Goal: Task Accomplishment & Management: Manage account settings

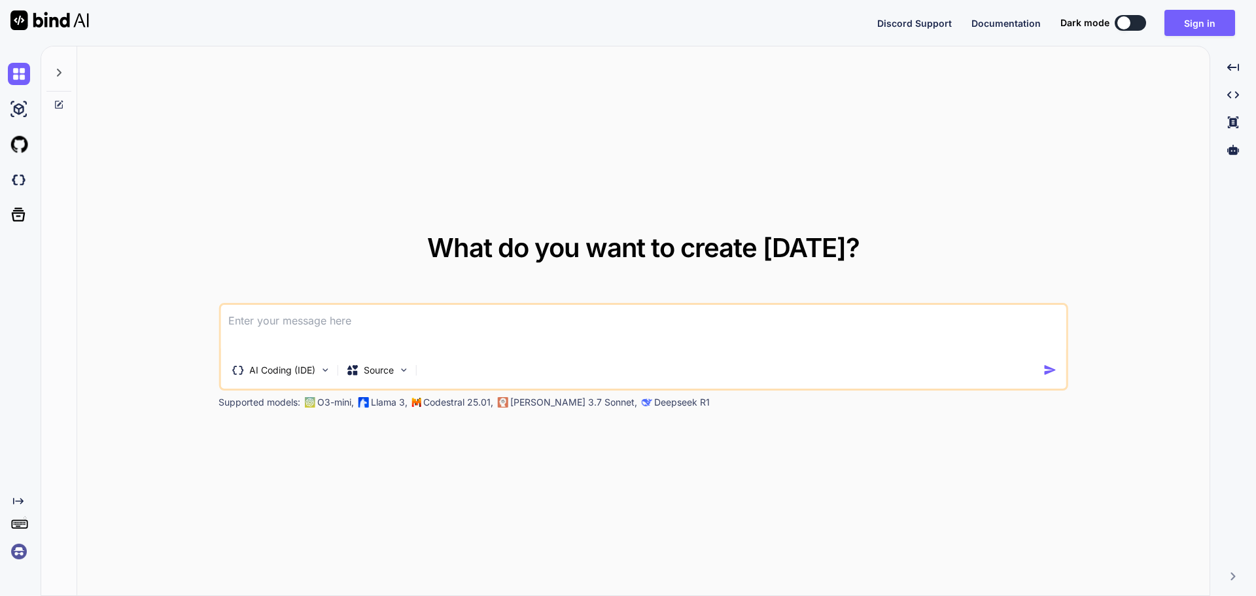
type textarea "x"
click at [923, 22] on span "Discord Support" at bounding box center [914, 23] width 75 height 11
click at [18, 180] on img at bounding box center [19, 180] width 22 height 22
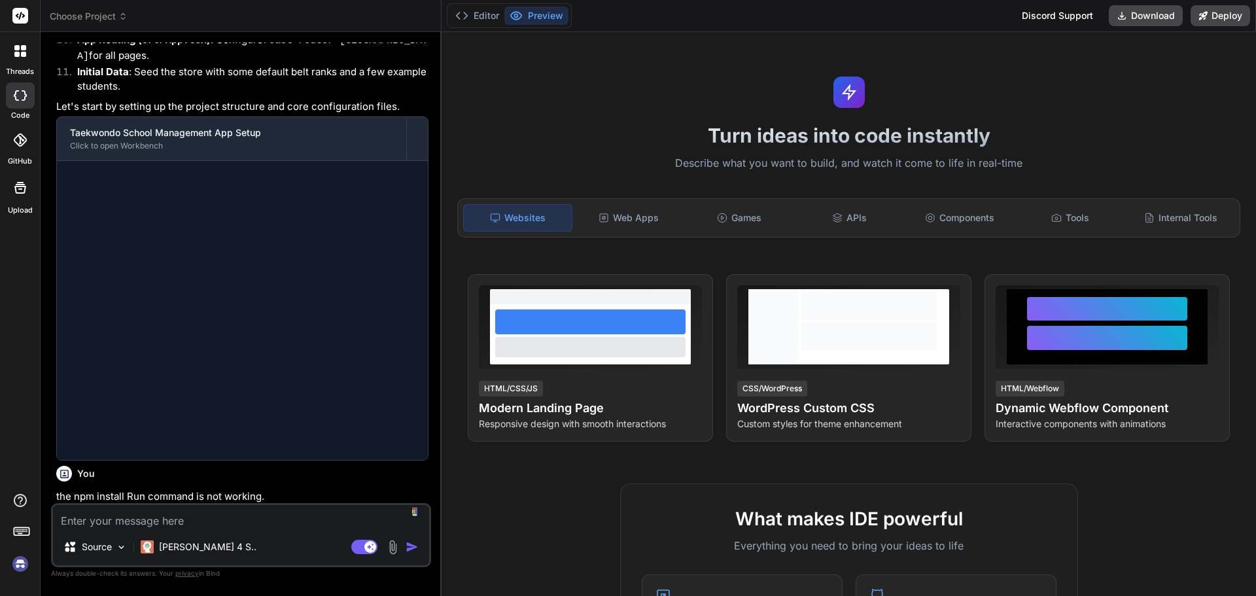
scroll to position [1146, 0]
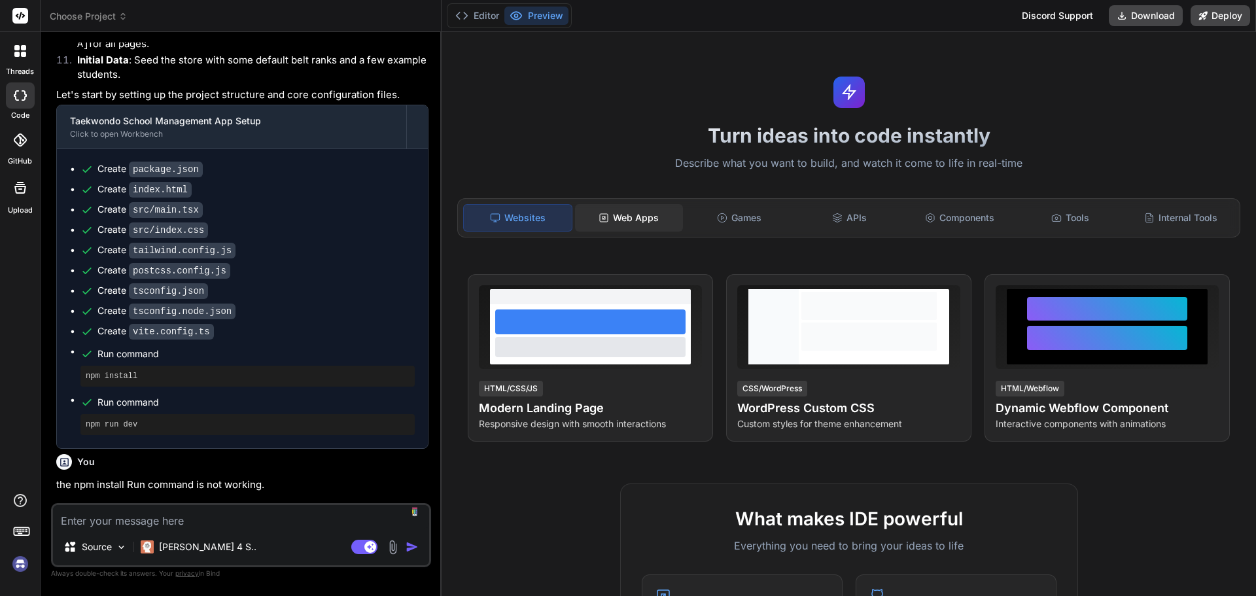
click at [617, 211] on div "Web Apps" at bounding box center [629, 217] width 108 height 27
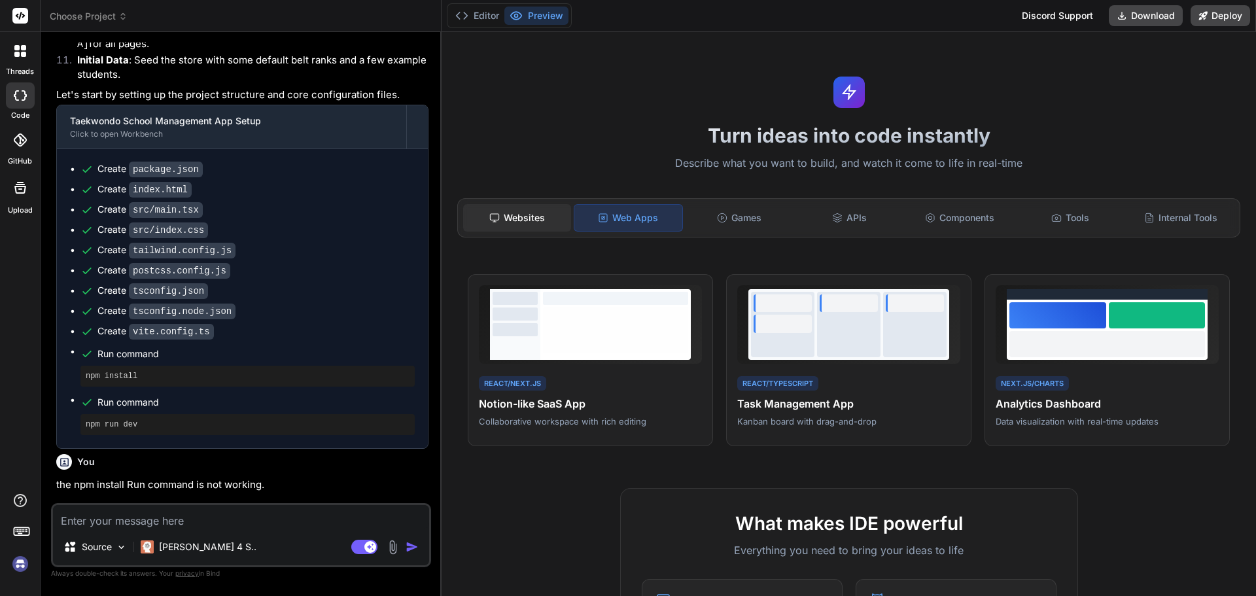
click at [515, 214] on div "Websites" at bounding box center [517, 217] width 108 height 27
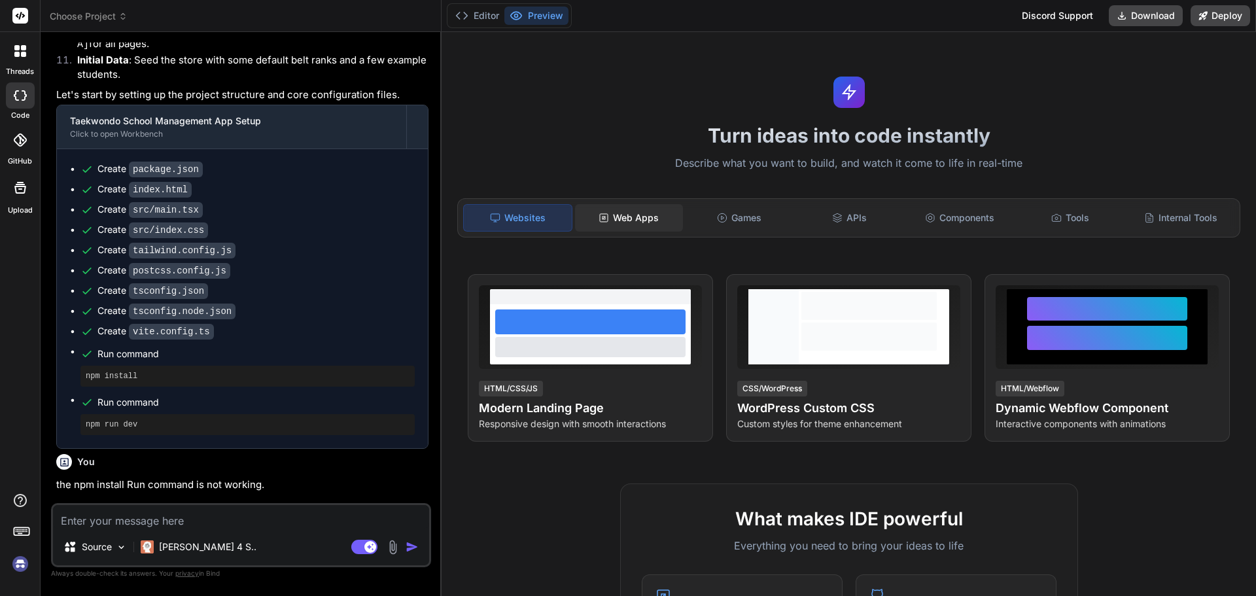
click at [629, 215] on div "Web Apps" at bounding box center [629, 217] width 108 height 27
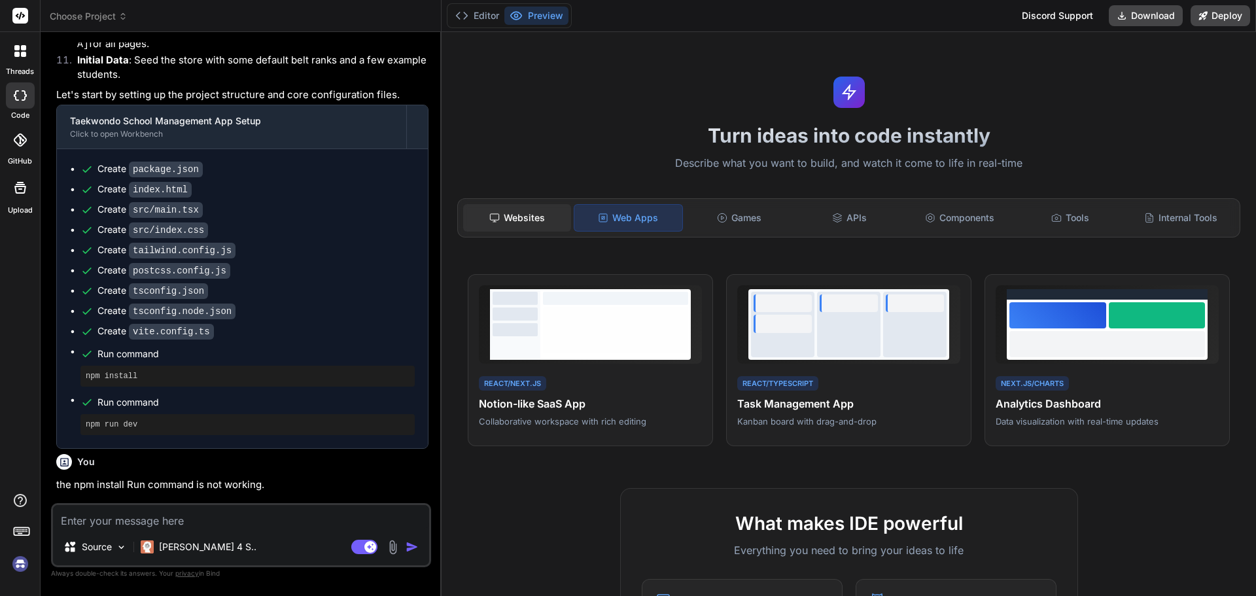
click at [504, 211] on div "Websites" at bounding box center [517, 217] width 108 height 27
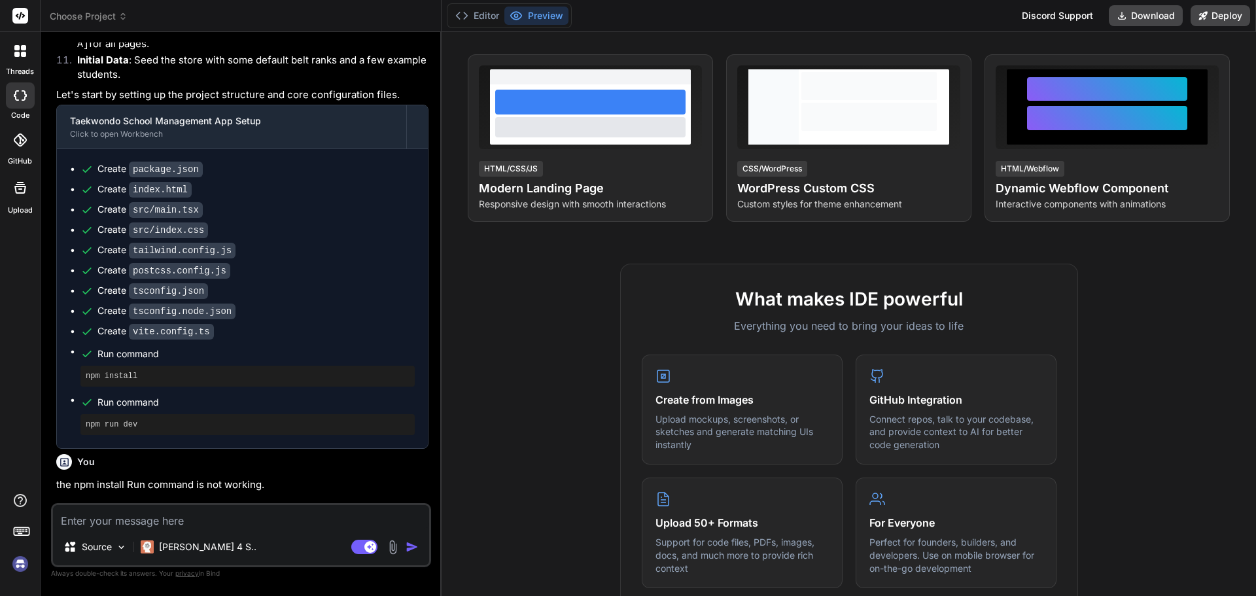
scroll to position [215, 0]
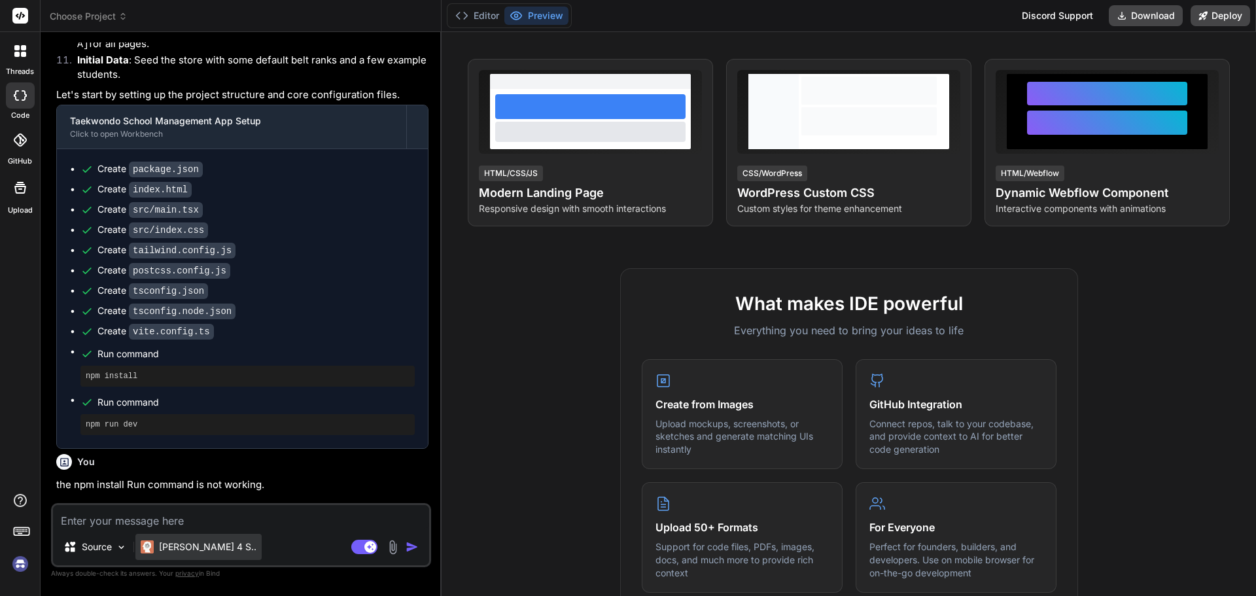
click at [173, 549] on p "[PERSON_NAME] 4 S.." at bounding box center [207, 546] width 97 height 13
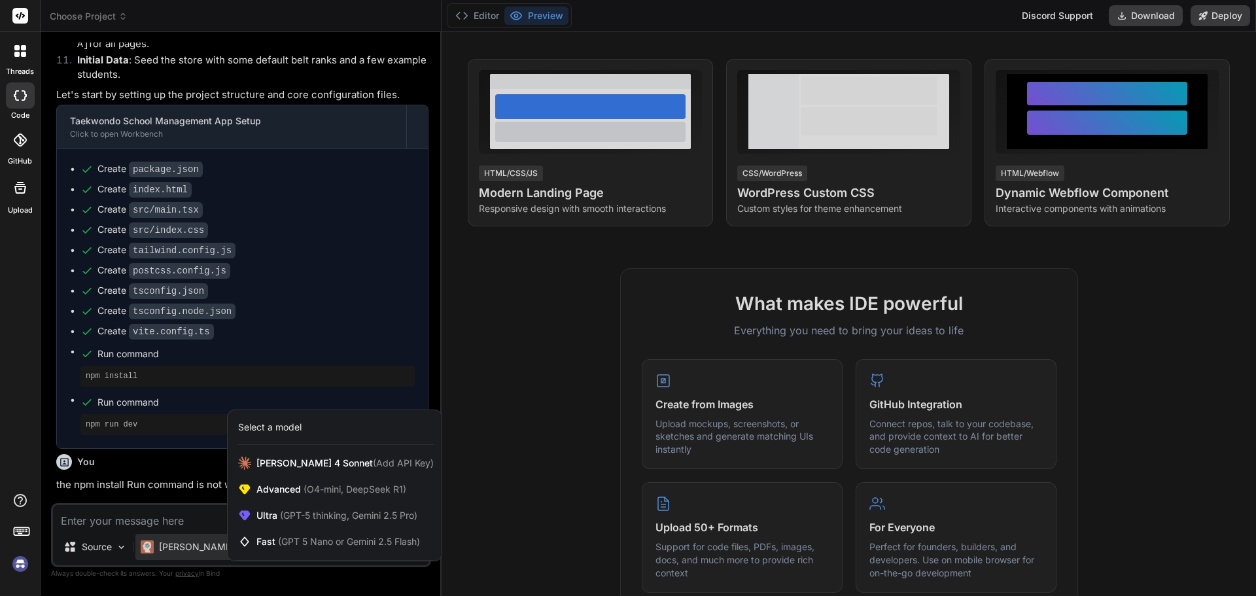
click at [498, 421] on div at bounding box center [628, 298] width 1256 height 596
type textarea "x"
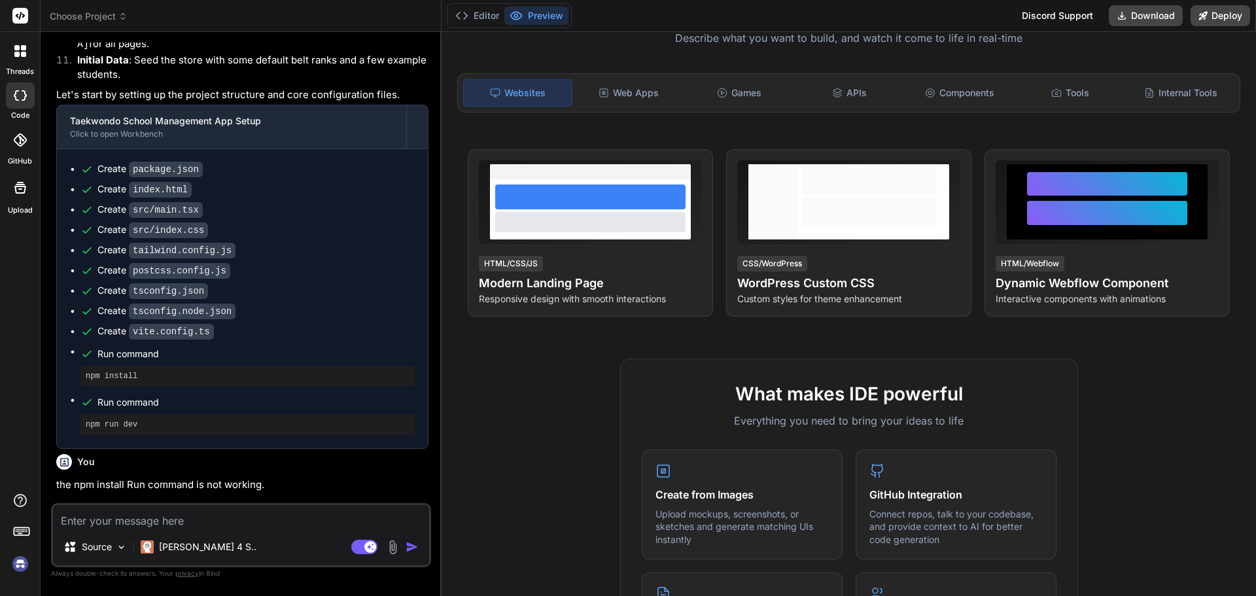
scroll to position [107, 0]
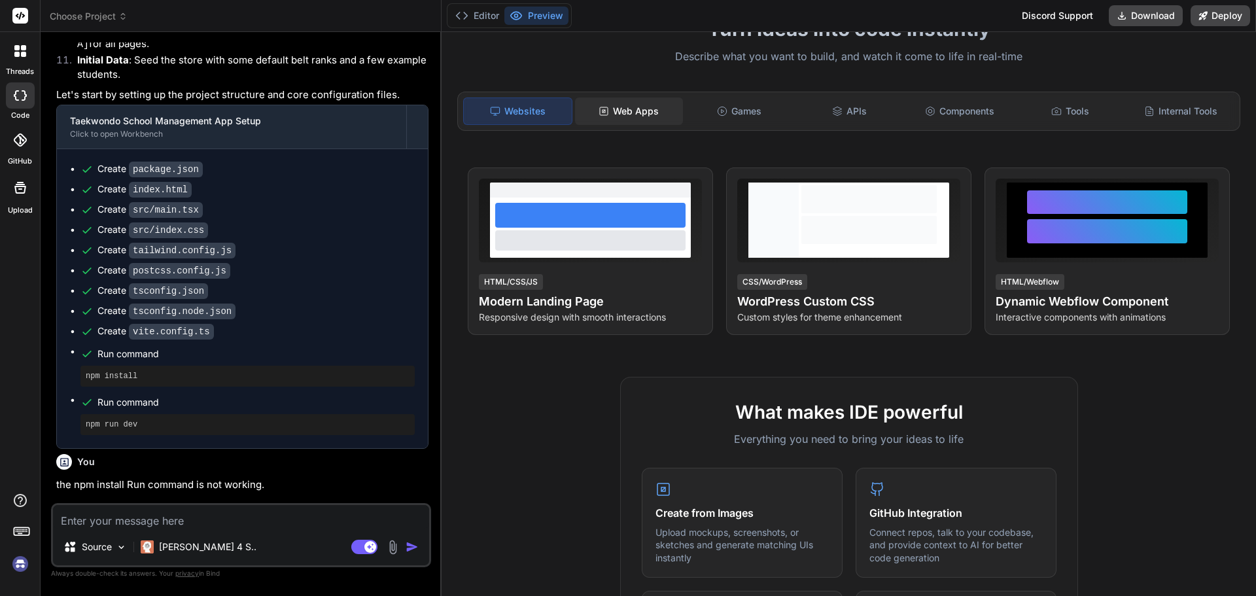
click at [644, 107] on div "Web Apps" at bounding box center [629, 110] width 108 height 27
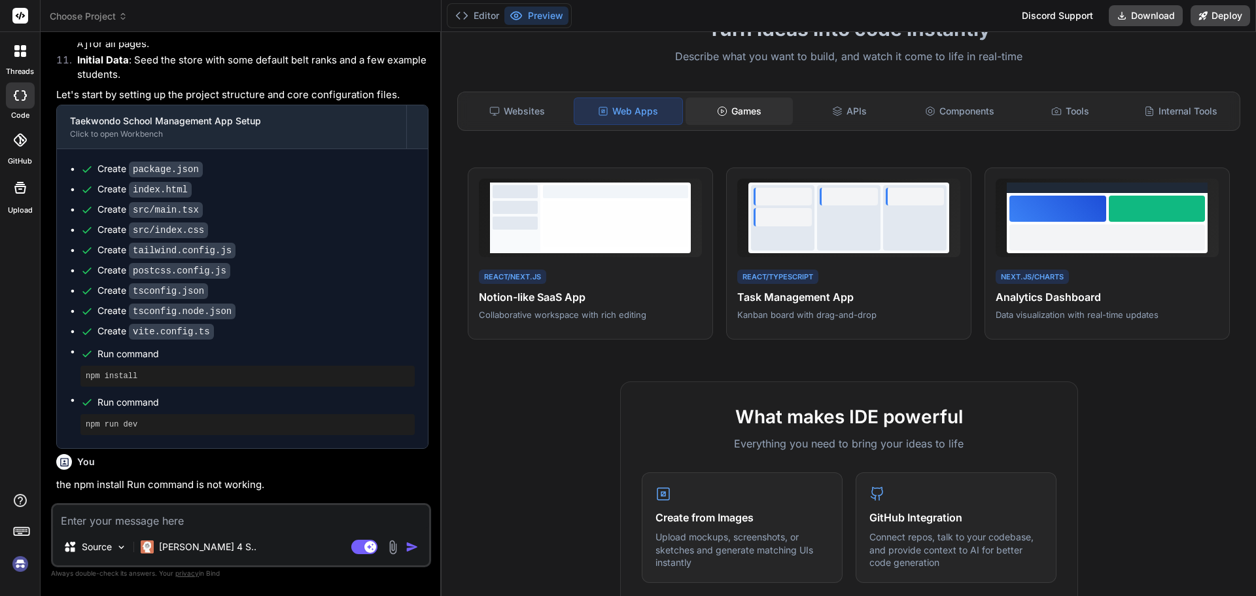
click at [748, 112] on div "Games" at bounding box center [739, 110] width 108 height 27
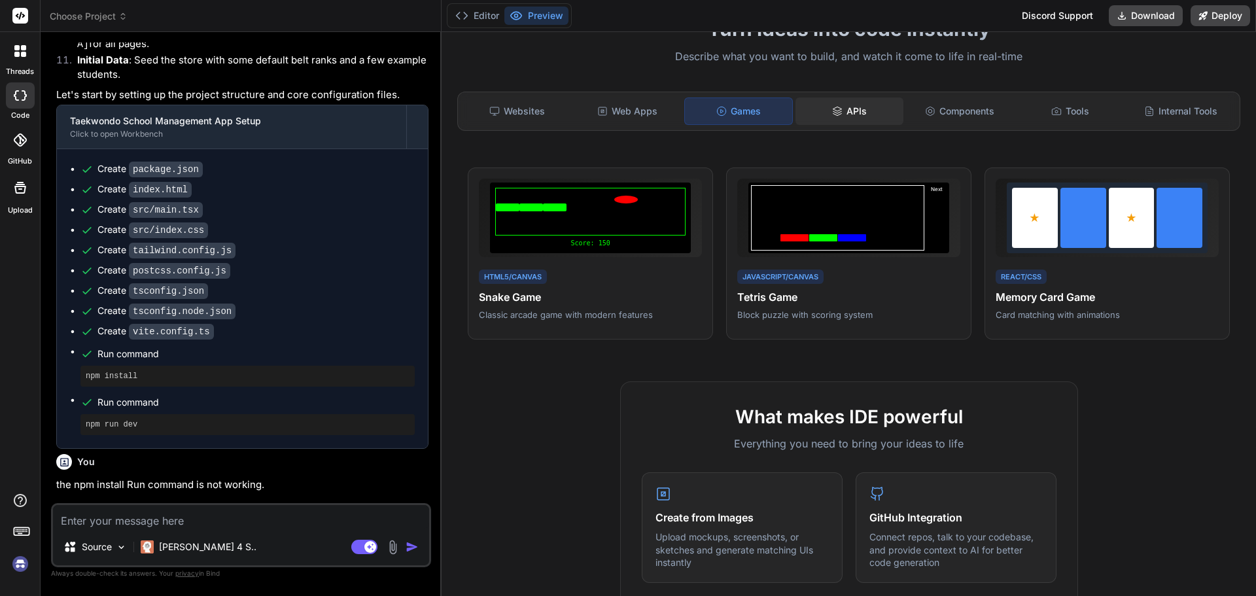
click at [849, 108] on div "APIs" at bounding box center [849, 110] width 108 height 27
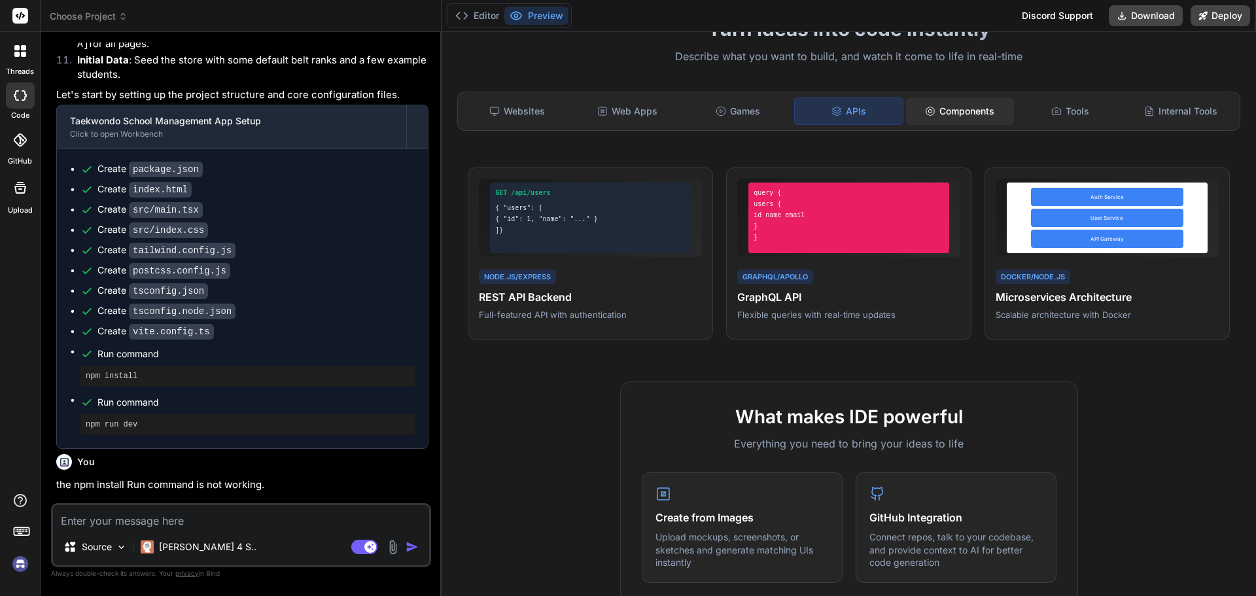
click at [946, 112] on div "Components" at bounding box center [960, 110] width 108 height 27
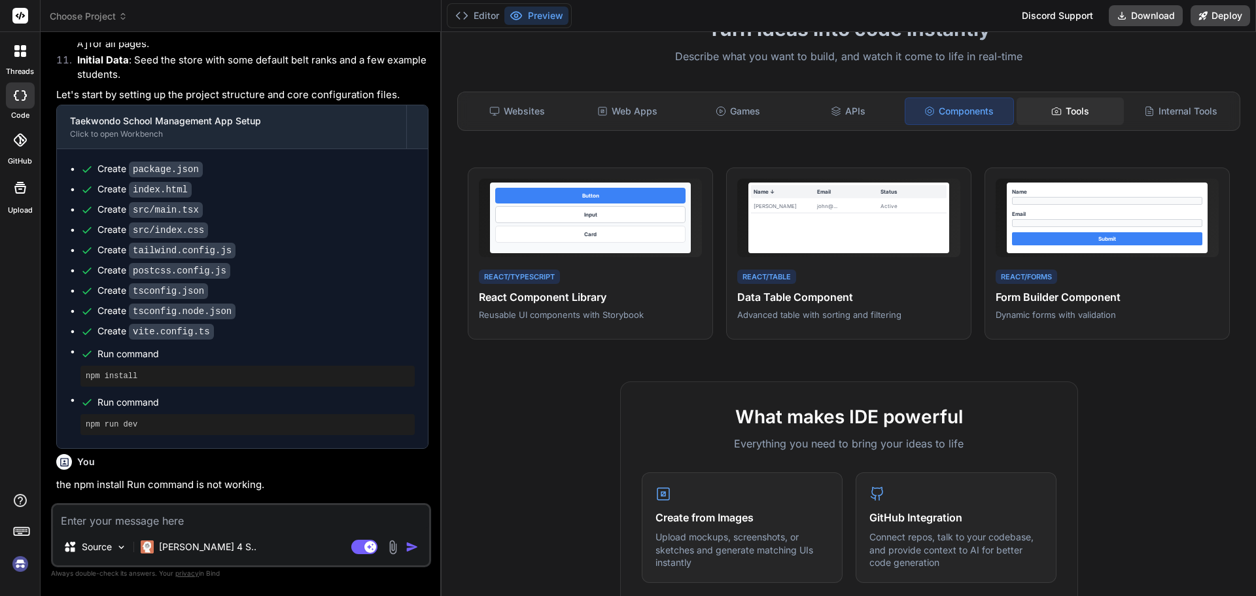
click at [1062, 110] on div "Tools" at bounding box center [1070, 110] width 108 height 27
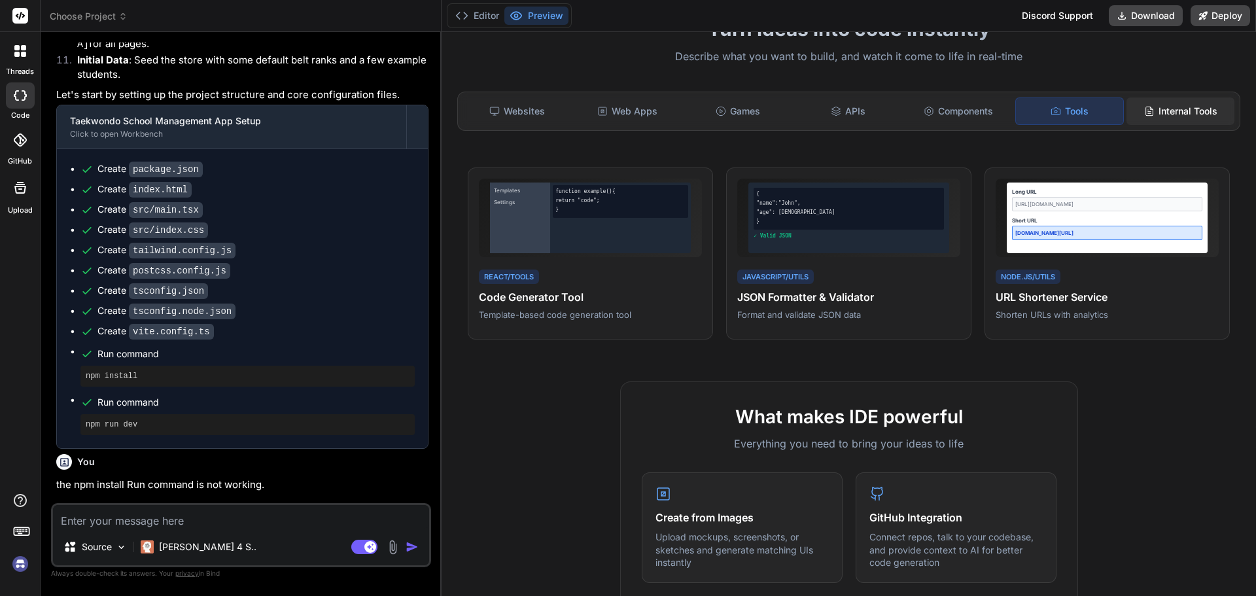
click at [1148, 105] on div "Internal Tools" at bounding box center [1180, 110] width 108 height 27
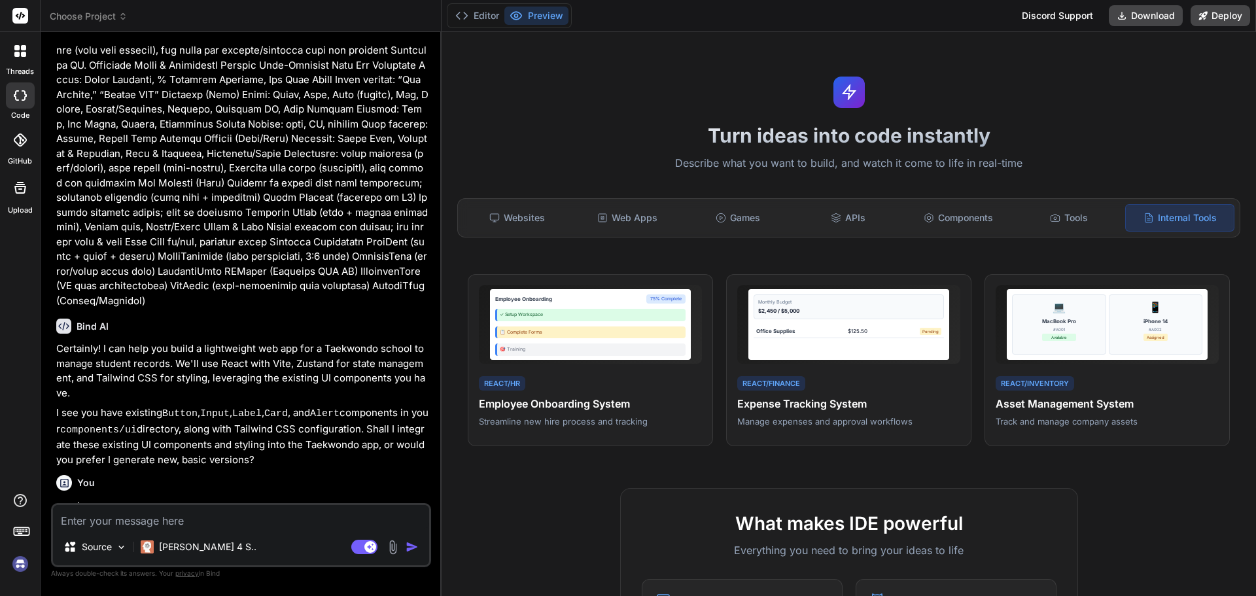
scroll to position [0, 0]
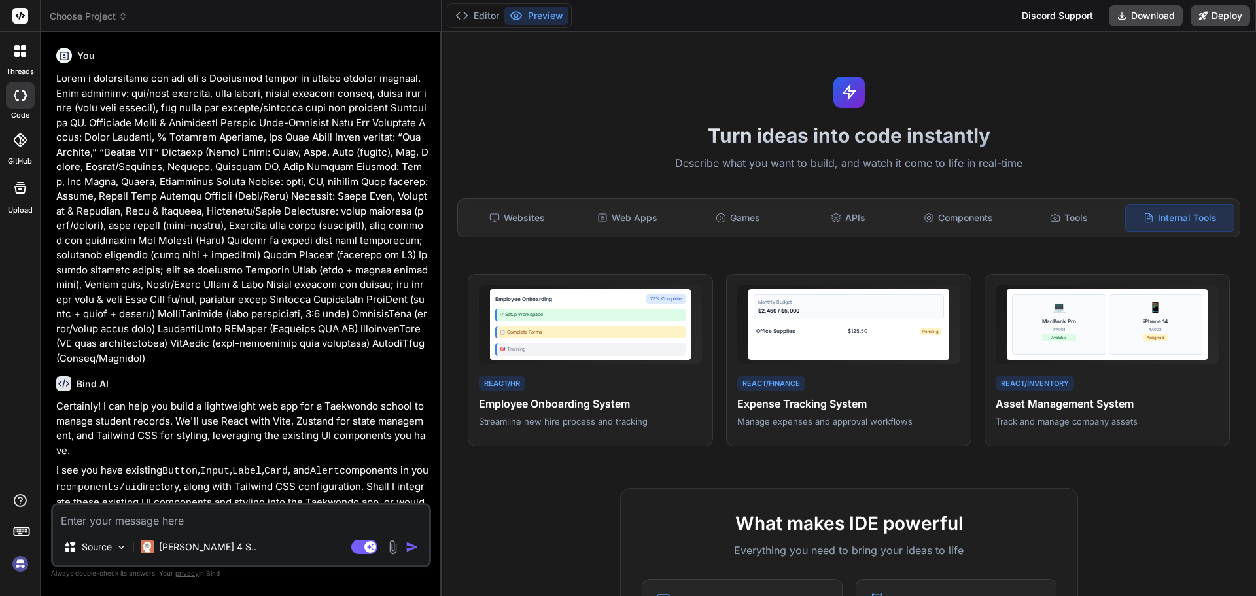
click at [22, 560] on img at bounding box center [20, 564] width 22 height 22
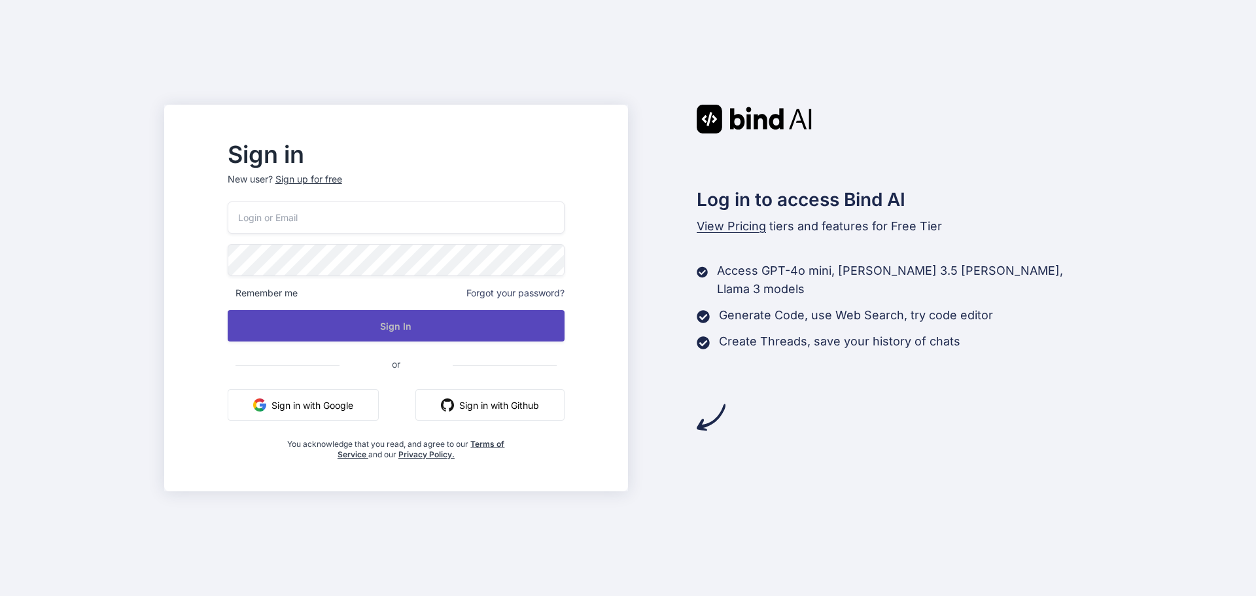
type input "reggievallente@gmail.com"
click at [447, 330] on button "Sign In" at bounding box center [396, 325] width 337 height 31
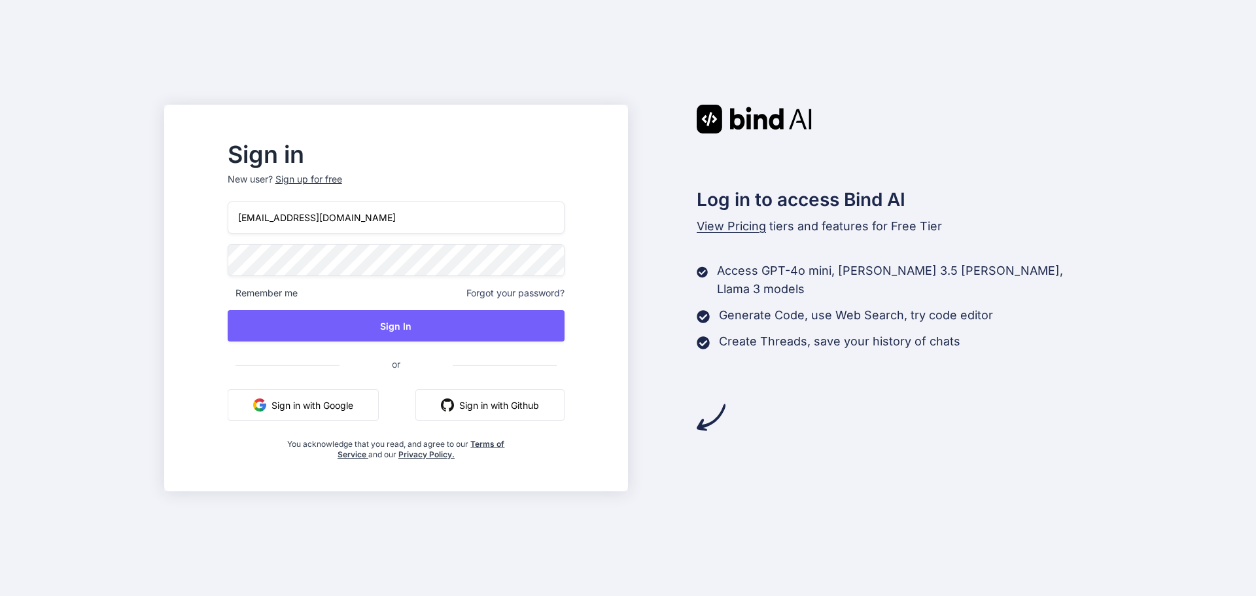
click at [723, 228] on span "View Pricing" at bounding box center [731, 226] width 69 height 14
